Goal: Find specific page/section: Locate a particular part of the current website

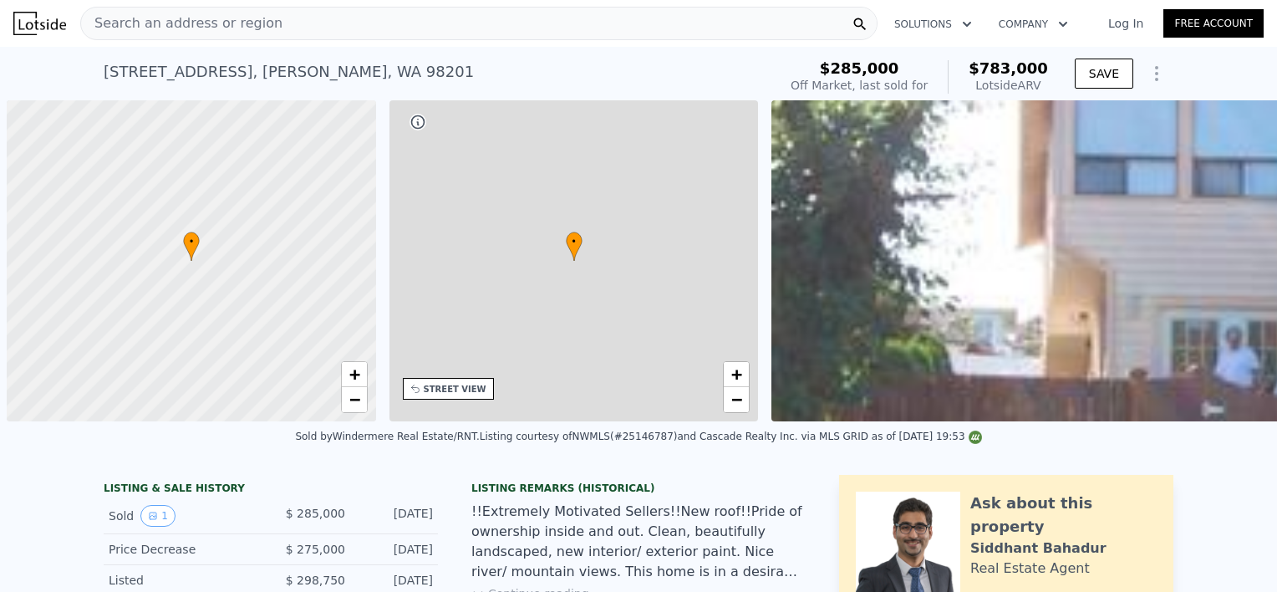
scroll to position [0, 7]
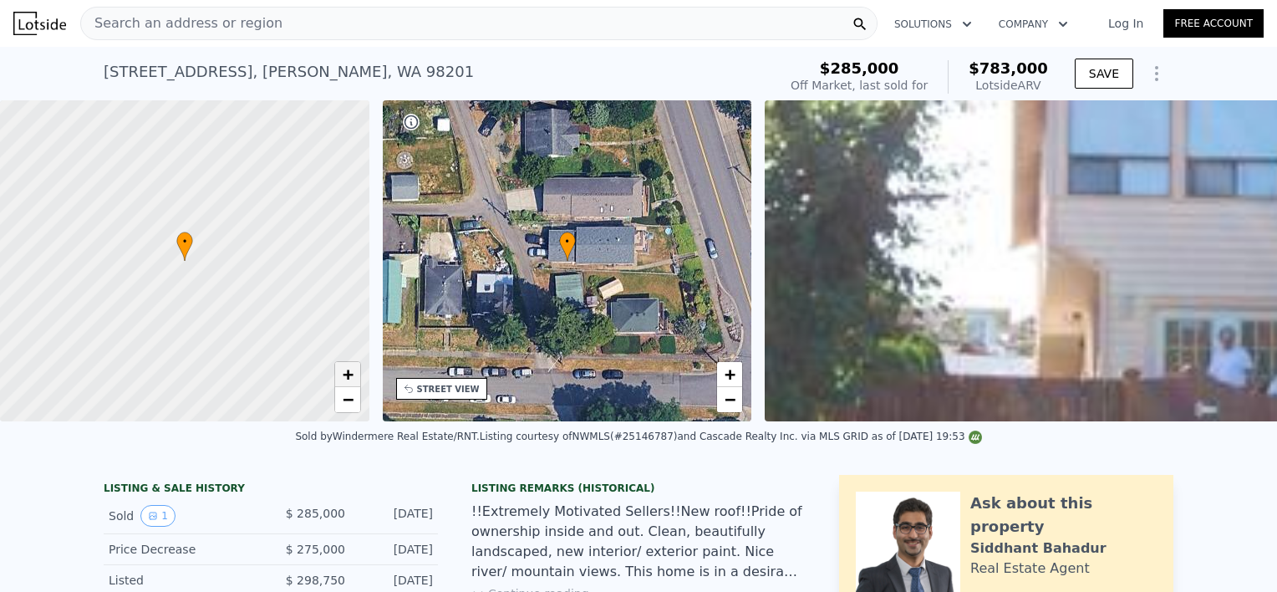
click at [352, 371] on span "+" at bounding box center [347, 374] width 11 height 21
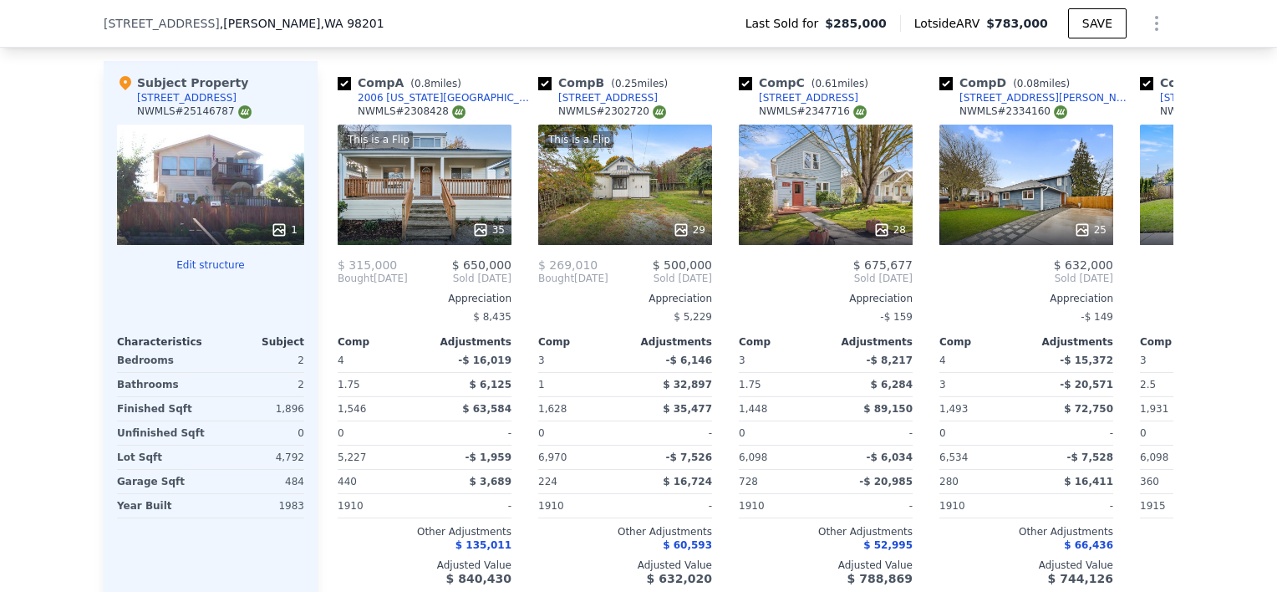
scroll to position [1907, 0]
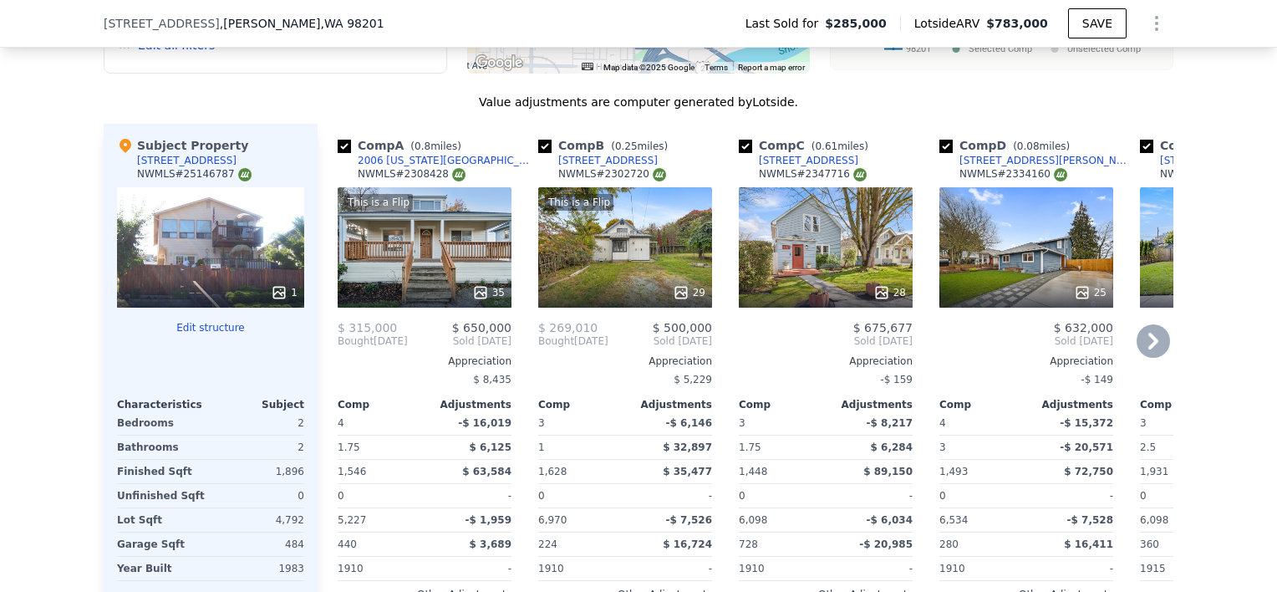
click at [1149, 333] on icon at bounding box center [1154, 341] width 10 height 17
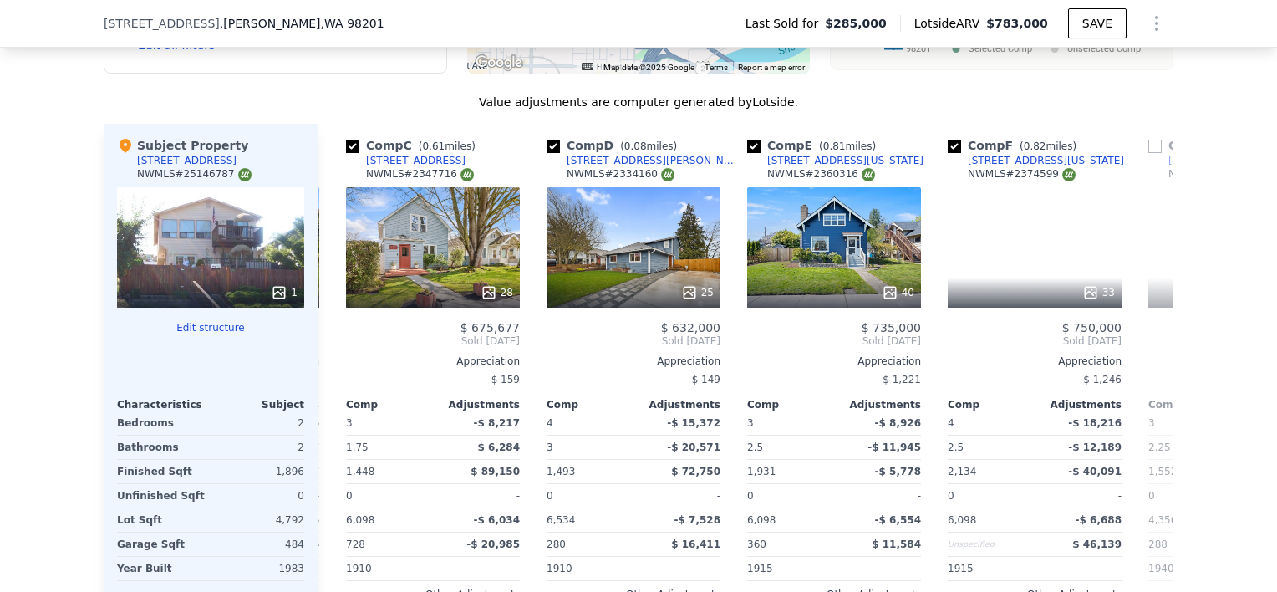
scroll to position [0, 401]
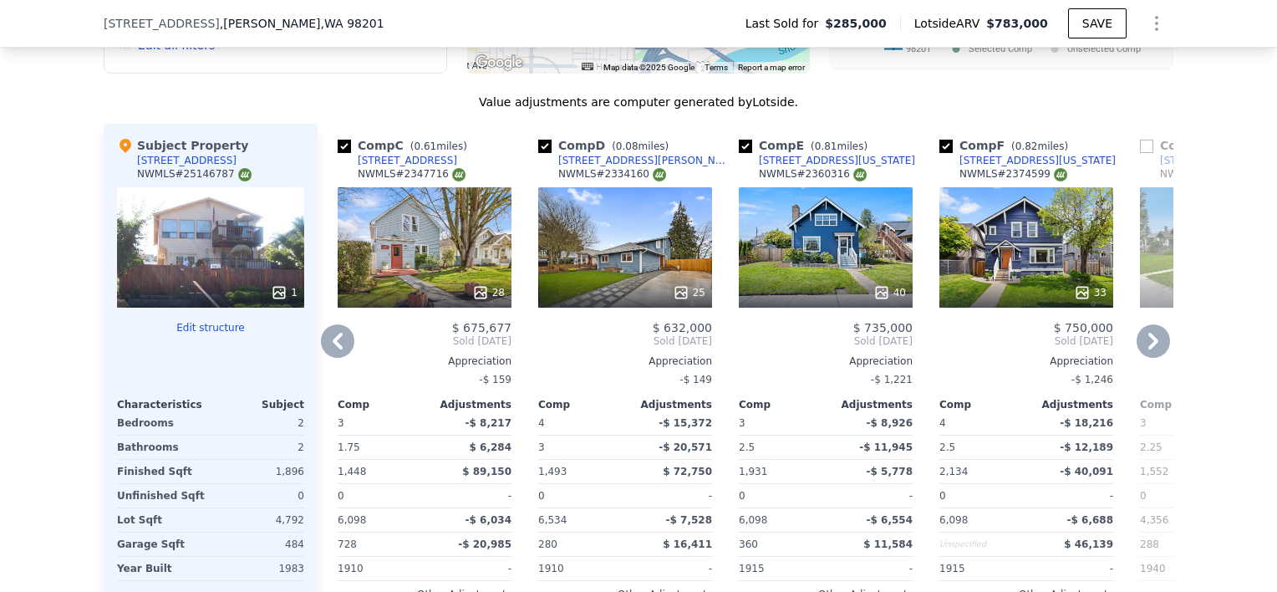
click at [388, 154] on div "[STREET_ADDRESS]" at bounding box center [407, 160] width 99 height 13
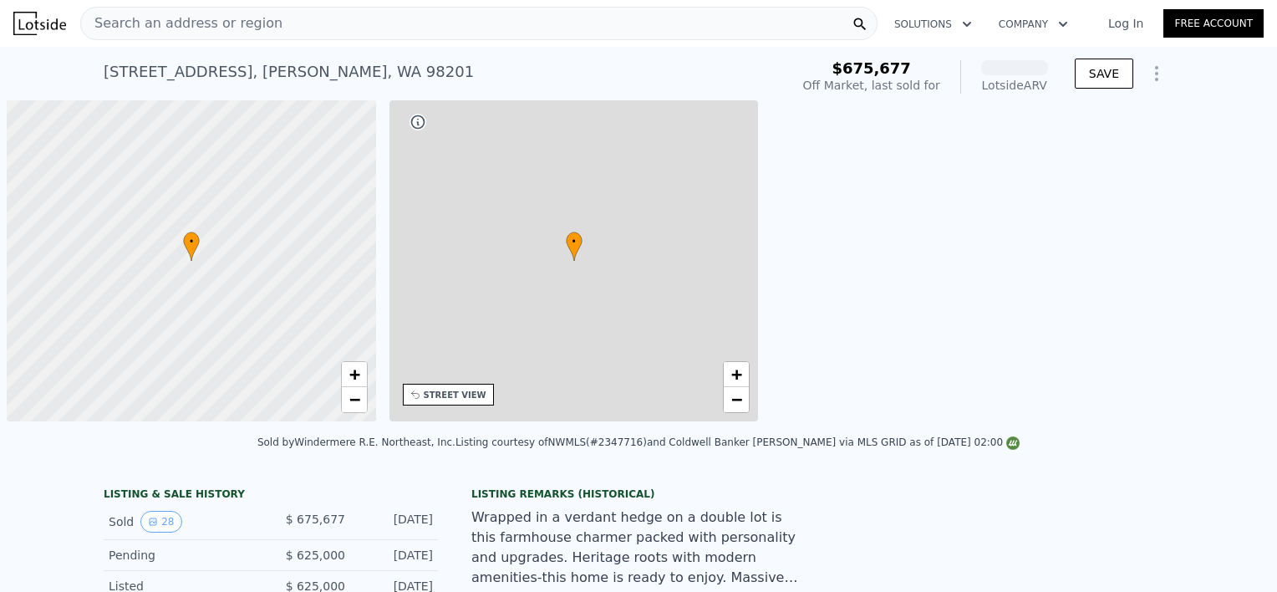
scroll to position [0, 7]
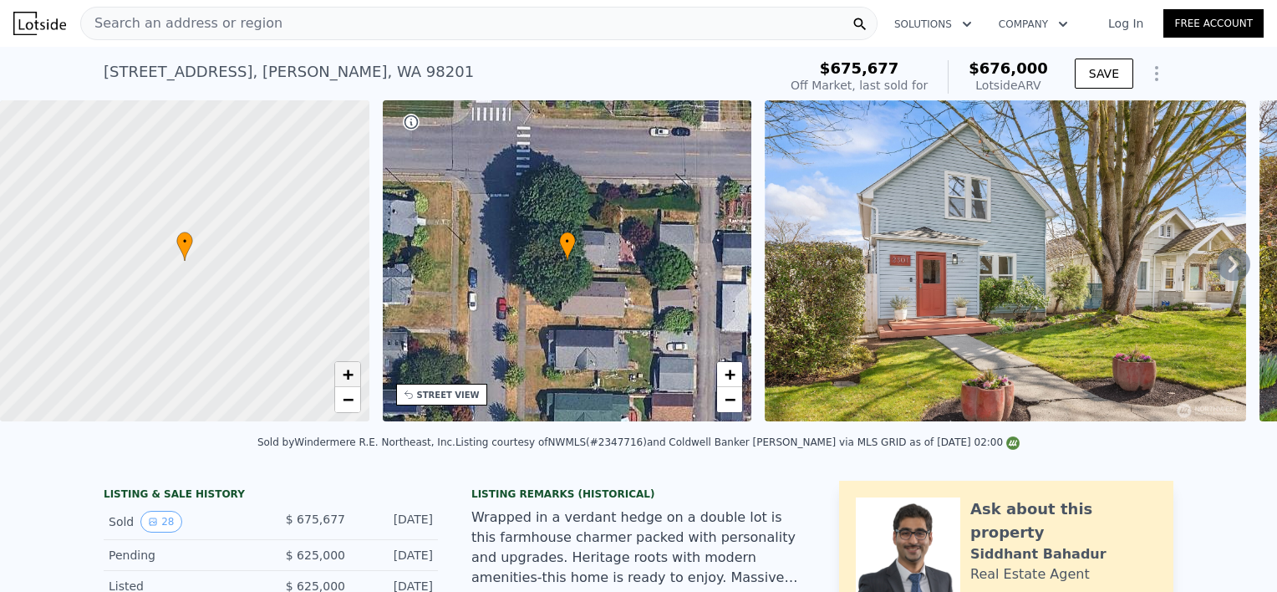
click at [344, 379] on span "+" at bounding box center [347, 374] width 11 height 21
drag, startPoint x: 299, startPoint y: 324, endPoint x: 278, endPoint y: 297, distance: 35.1
click at [278, 297] on div at bounding box center [183, 260] width 443 height 385
